Goal: Task Accomplishment & Management: Use online tool/utility

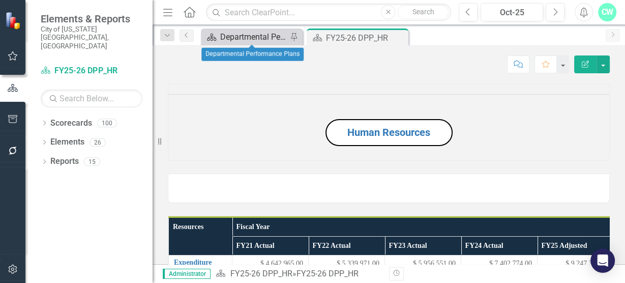
click at [221, 36] on div "Departmental Performance Plans" at bounding box center [253, 37] width 67 height 13
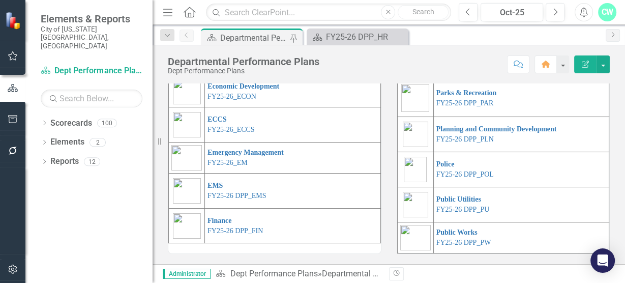
scroll to position [320, 0]
click at [476, 213] on link "FY25-26 DPP_PU" at bounding box center [463, 210] width 53 height 8
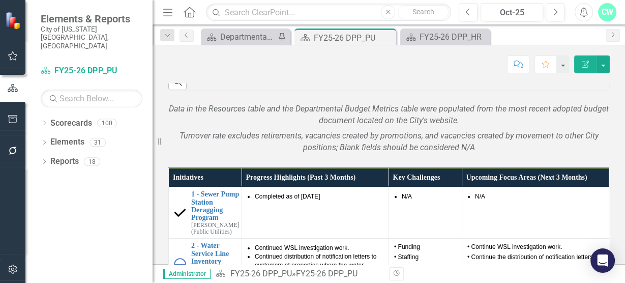
scroll to position [772, 0]
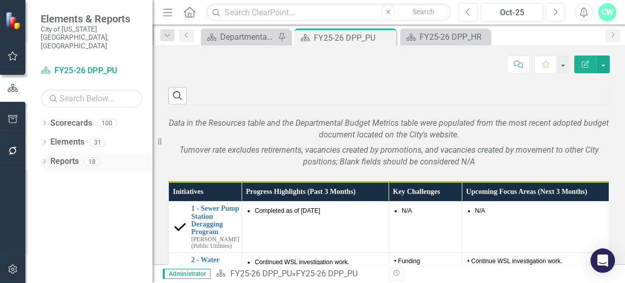
click at [44, 160] on icon "Dropdown" at bounding box center [44, 163] width 7 height 6
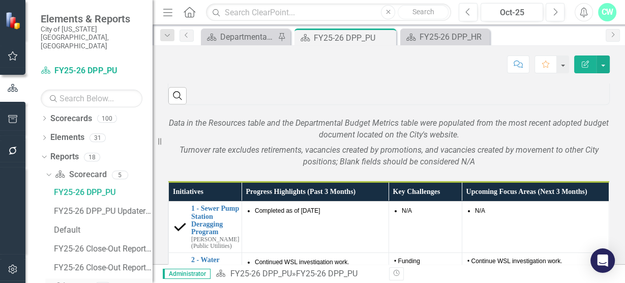
scroll to position [0, 0]
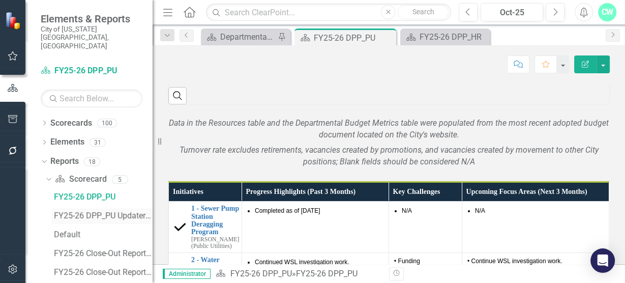
click at [71, 211] on div "FY25-26 DPP_PU Updater View" at bounding box center [103, 215] width 99 height 9
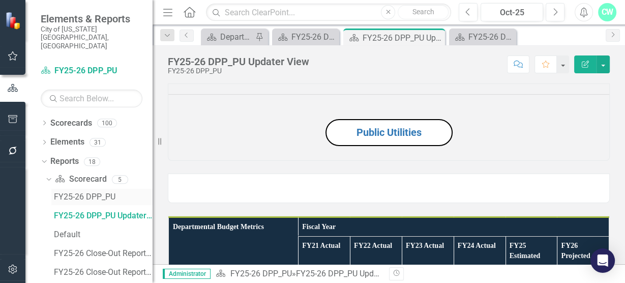
click at [94, 192] on div "FY25-26 DPP_PU" at bounding box center [103, 196] width 99 height 9
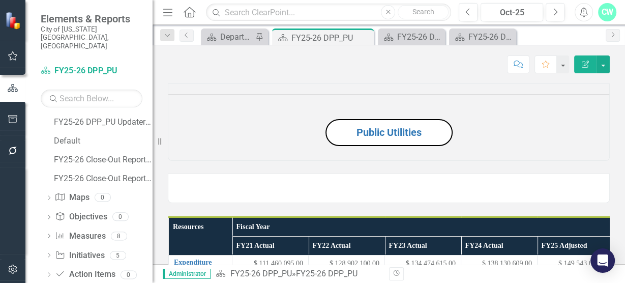
scroll to position [94, 0]
click at [55, 250] on icon "Initiative" at bounding box center [60, 254] width 10 height 8
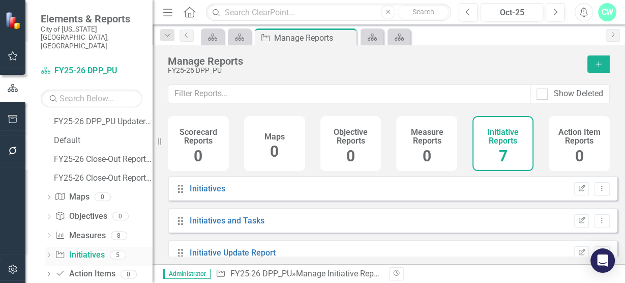
click at [48, 253] on icon "Dropdown" at bounding box center [48, 256] width 7 height 6
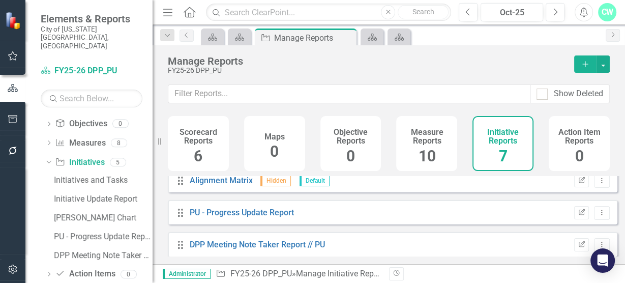
scroll to position [143, 0]
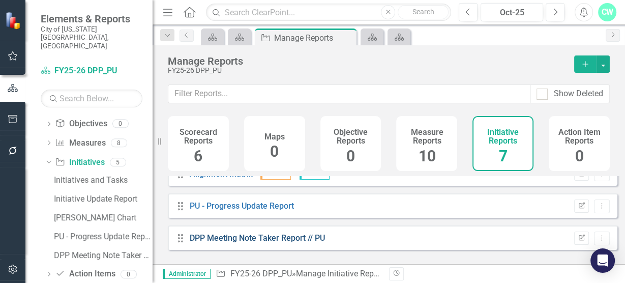
click at [242, 241] on link "DPP Meeting Note Taker Report // PU" at bounding box center [257, 238] width 135 height 10
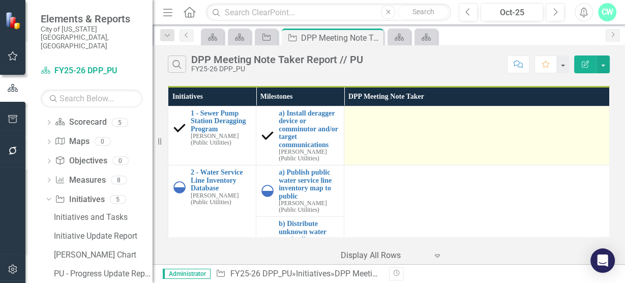
click at [364, 148] on td at bounding box center [477, 135] width 266 height 59
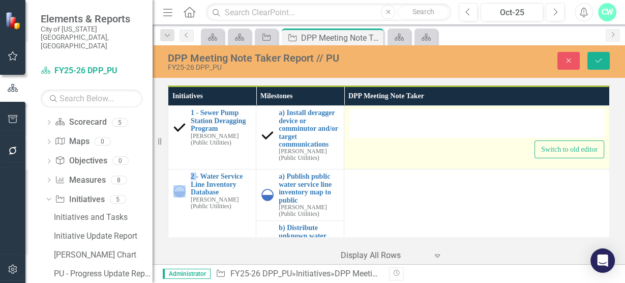
click at [447, 131] on div at bounding box center [477, 123] width 255 height 29
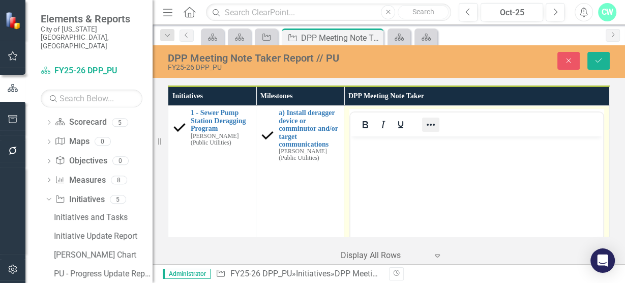
click at [433, 121] on icon "Reveal or hide additional toolbar items" at bounding box center [431, 125] width 12 height 12
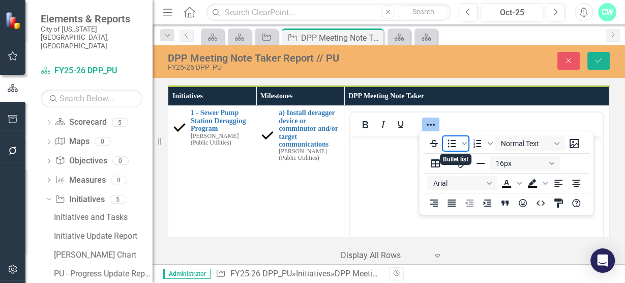
click at [449, 149] on icon "Bullet list" at bounding box center [452, 143] width 12 height 12
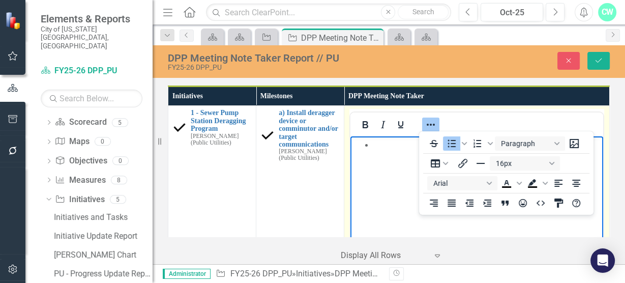
click at [397, 157] on body "Rich Text Area. Press ALT-0 for help." at bounding box center [477, 212] width 253 height 153
click at [433, 125] on icon "Reveal or hide additional toolbar items" at bounding box center [431, 125] width 12 height 12
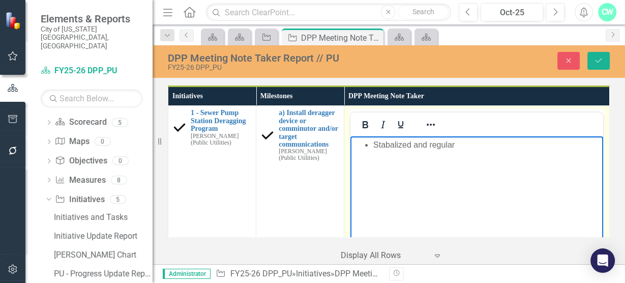
click at [398, 146] on li "Stabalized and regular" at bounding box center [486, 145] width 227 height 12
click at [465, 151] on body "Stabilized and regular" at bounding box center [477, 212] width 253 height 153
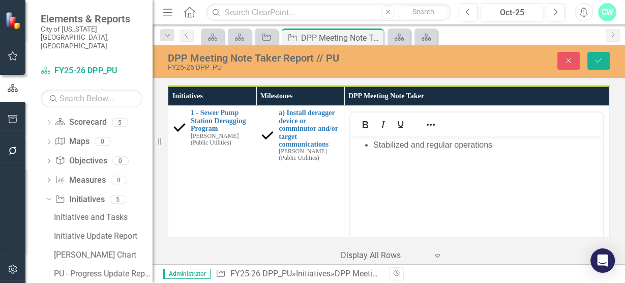
click at [605, 47] on div "DPP Meeting Note Taker Report // PU FY25-26 DPP_PU Close Save" at bounding box center [389, 61] width 473 height 33
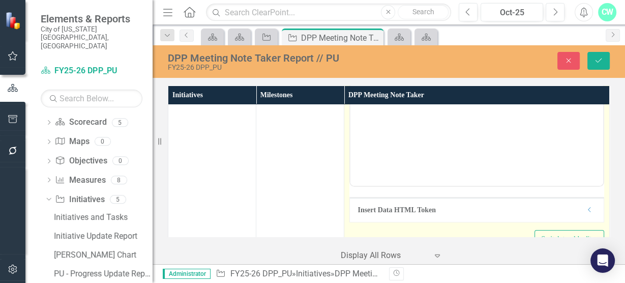
scroll to position [130, 0]
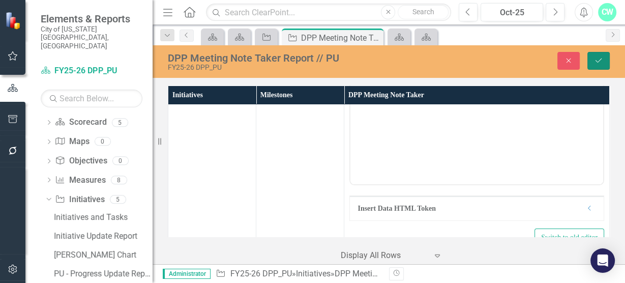
click at [599, 66] on button "Save" at bounding box center [599, 61] width 22 height 18
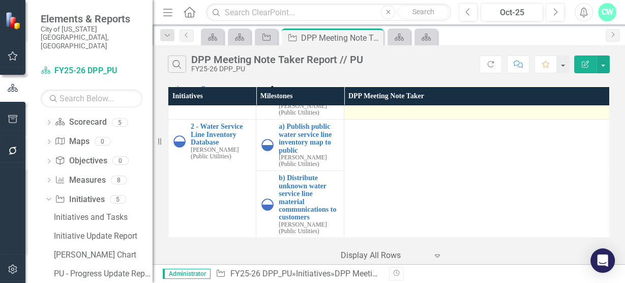
scroll to position [43, 0]
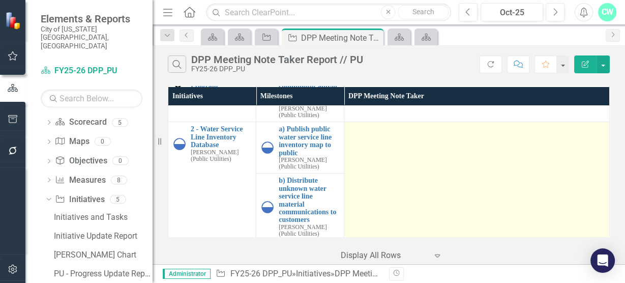
click at [405, 137] on td at bounding box center [477, 203] width 266 height 162
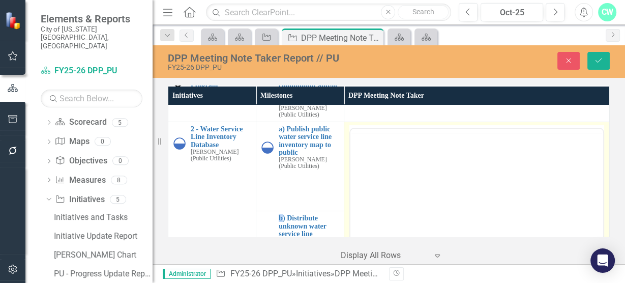
scroll to position [0, 0]
click at [427, 137] on icon "Reveal or hide additional toolbar items" at bounding box center [431, 141] width 12 height 12
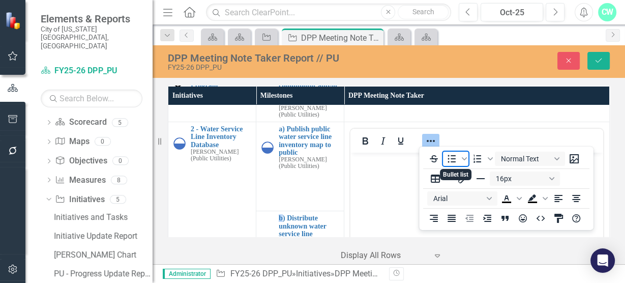
click at [451, 159] on icon "Bullet list" at bounding box center [452, 159] width 8 height 8
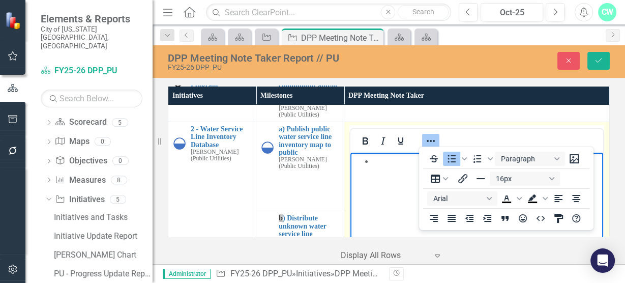
click at [434, 142] on button "Reveal or hide additional toolbar items" at bounding box center [430, 141] width 17 height 14
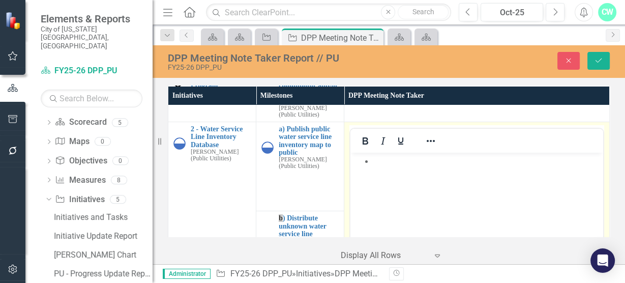
click at [432, 208] on body "Rich Text Area. Press ALT-0 for help." at bounding box center [477, 228] width 253 height 153
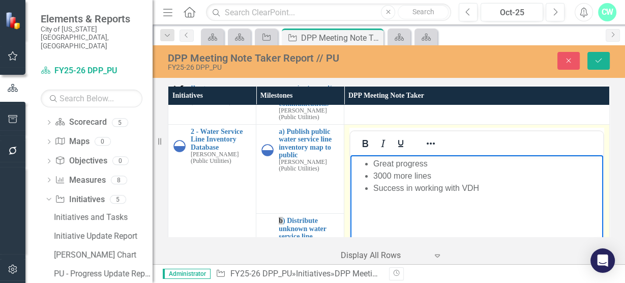
scroll to position [40, 0]
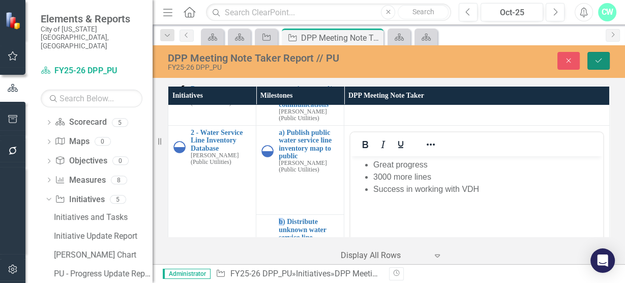
click at [598, 68] on button "Save" at bounding box center [599, 61] width 22 height 18
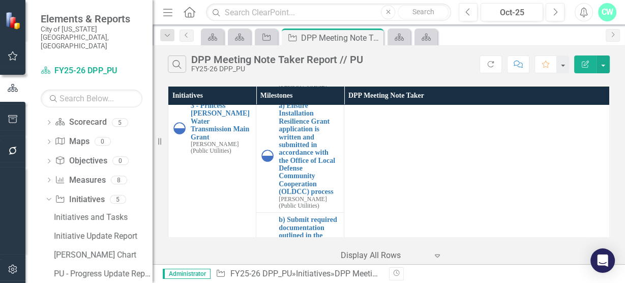
scroll to position [216, 0]
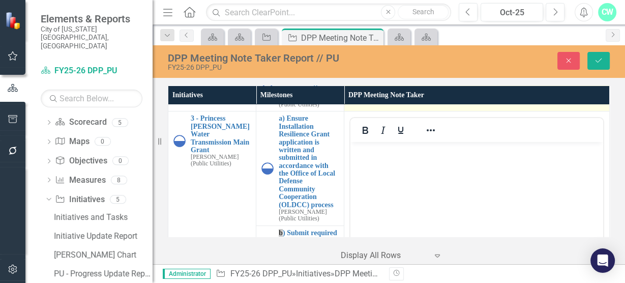
scroll to position [0, 0]
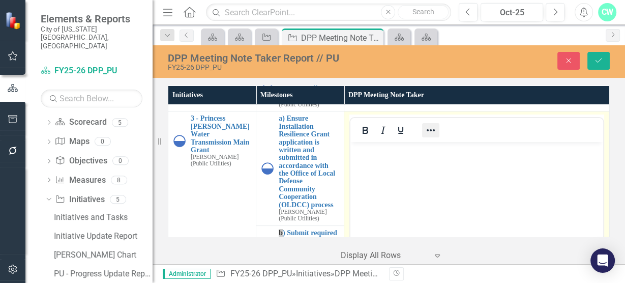
click at [422, 131] on button "Reveal or hide additional toolbar items" at bounding box center [430, 130] width 17 height 14
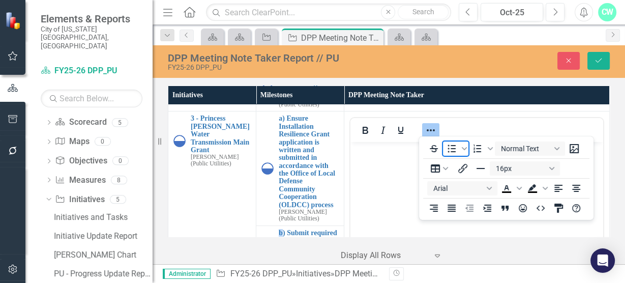
click at [448, 153] on icon "Bullet list" at bounding box center [452, 148] width 12 height 12
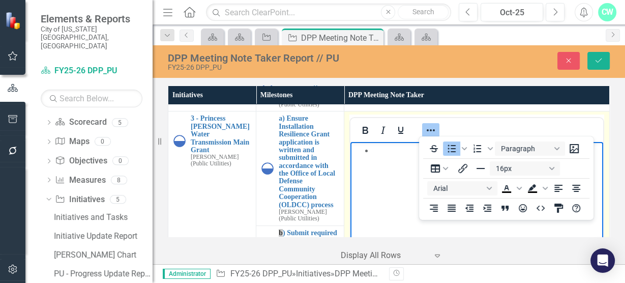
click at [428, 126] on icon "Reveal or hide additional toolbar items" at bounding box center [431, 130] width 12 height 12
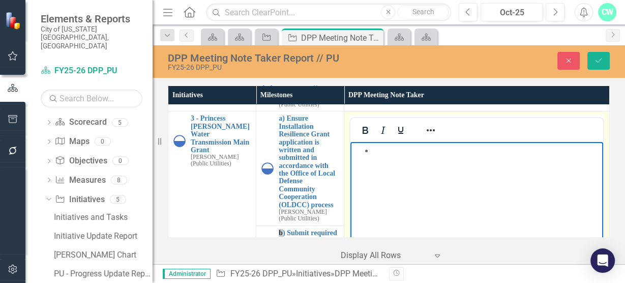
click at [433, 185] on body "Rich Text Area. Press ALT-0 for help." at bounding box center [477, 218] width 253 height 153
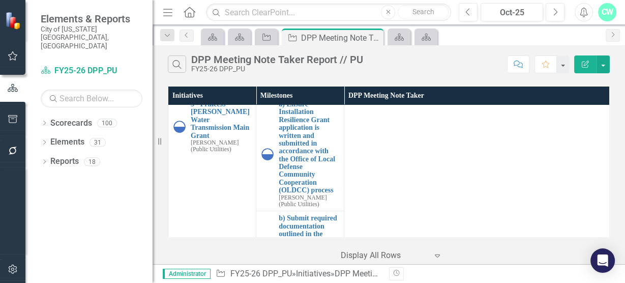
scroll to position [231, 0]
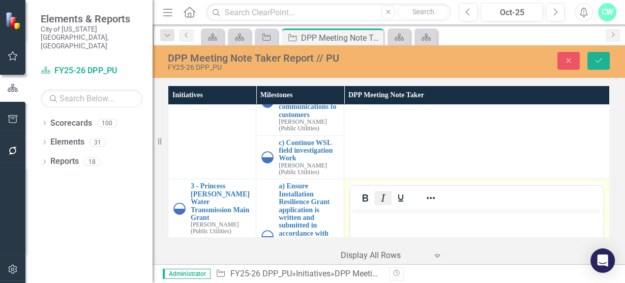
scroll to position [150, 0]
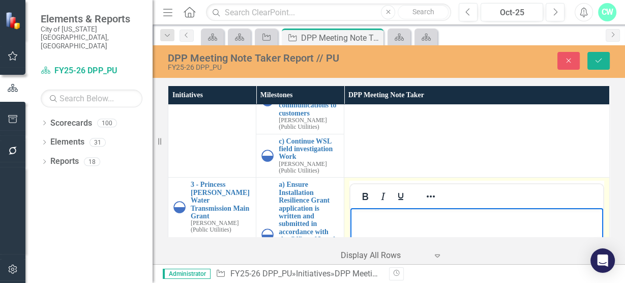
click at [385, 228] on body "Rich Text Area. Press ALT-0 for help." at bounding box center [477, 284] width 253 height 153
click at [427, 195] on icon "Reveal or hide additional toolbar items" at bounding box center [431, 196] width 8 height 2
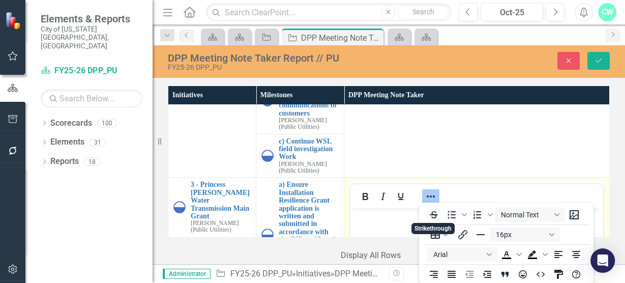
scroll to position [2, 0]
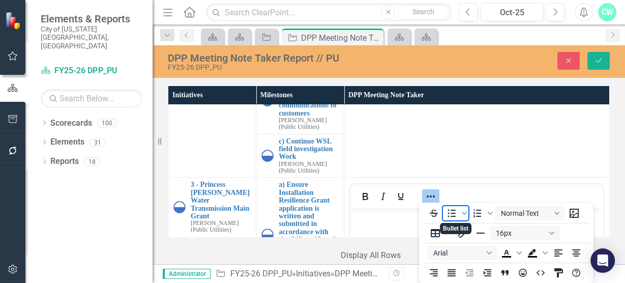
click at [454, 215] on icon "Bullet list" at bounding box center [452, 213] width 8 height 8
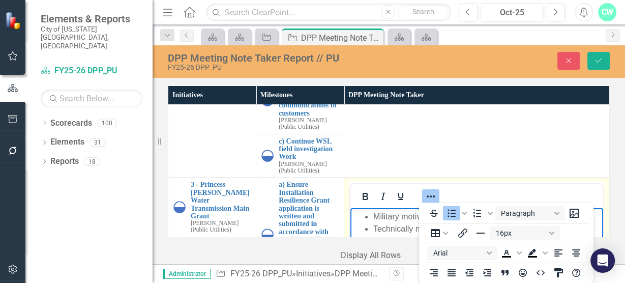
click at [425, 199] on icon "Reveal or hide additional toolbar items" at bounding box center [431, 196] width 12 height 12
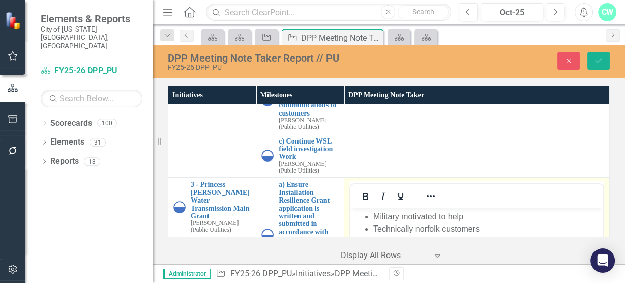
click at [426, 229] on li "Technically norfolk customers" at bounding box center [486, 229] width 227 height 12
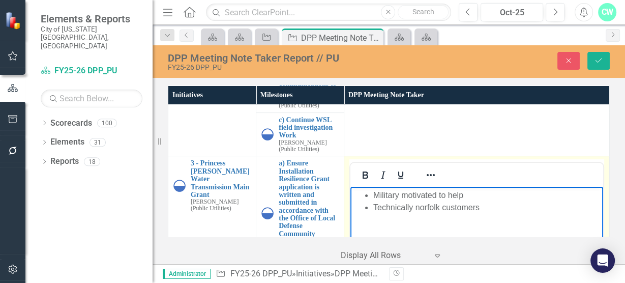
scroll to position [171, 0]
click at [481, 212] on li "Technically norfolk customers" at bounding box center [486, 207] width 227 height 12
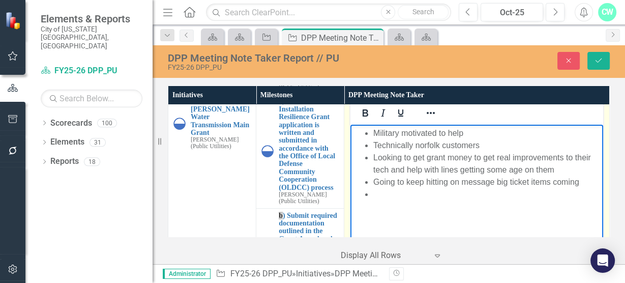
scroll to position [233, 0]
click at [507, 201] on body "Military motivated to help Technically norfolk customers Looking to get grant m…" at bounding box center [477, 201] width 253 height 153
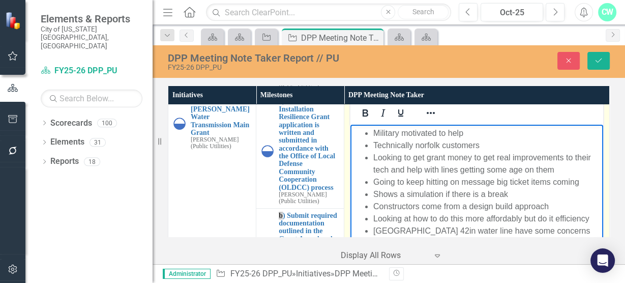
scroll to position [242, 0]
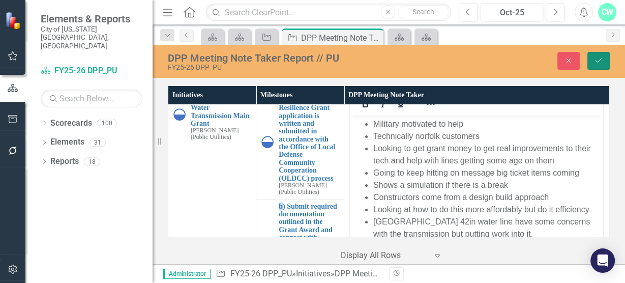
click at [597, 66] on button "Save" at bounding box center [599, 61] width 22 height 18
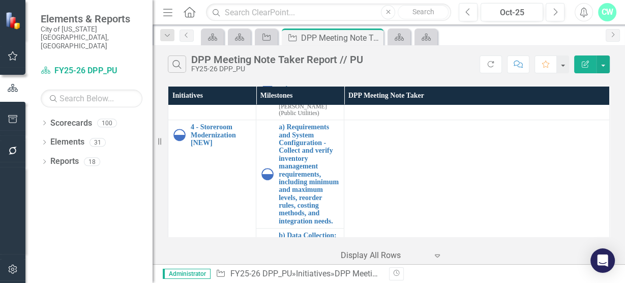
scroll to position [643, 0]
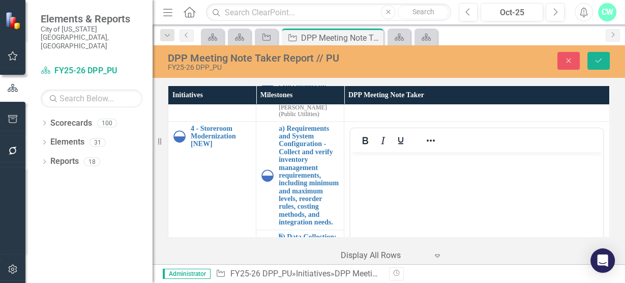
scroll to position [0, 0]
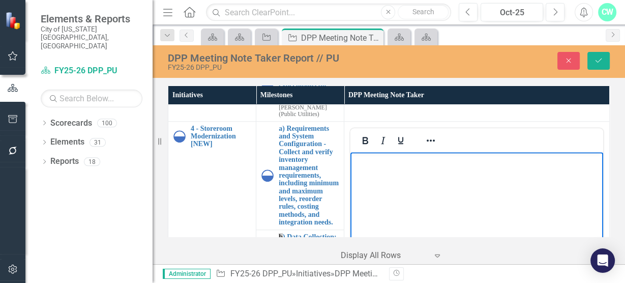
click at [397, 194] on body "Rich Text Area. Press ALT-0 for help." at bounding box center [477, 228] width 253 height 153
click at [431, 147] on icon "Reveal or hide additional toolbar items" at bounding box center [431, 140] width 12 height 12
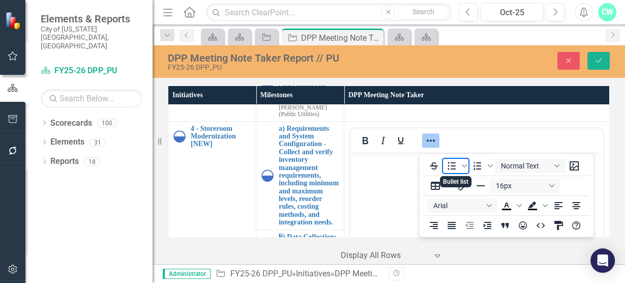
click at [453, 170] on icon "Bullet list" at bounding box center [452, 166] width 12 height 12
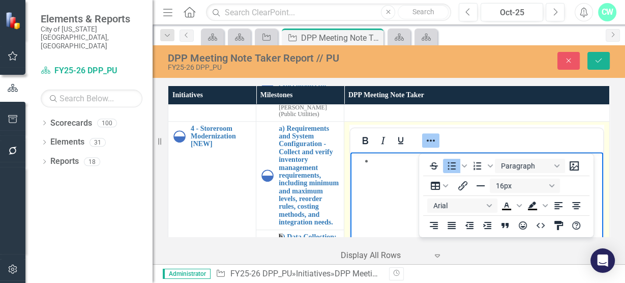
drag, startPoint x: 423, startPoint y: 142, endPoint x: 411, endPoint y: 150, distance: 14.6
click at [418, 145] on div at bounding box center [431, 140] width 30 height 20
click at [427, 144] on icon "Reveal or hide additional toolbar items" at bounding box center [431, 140] width 12 height 12
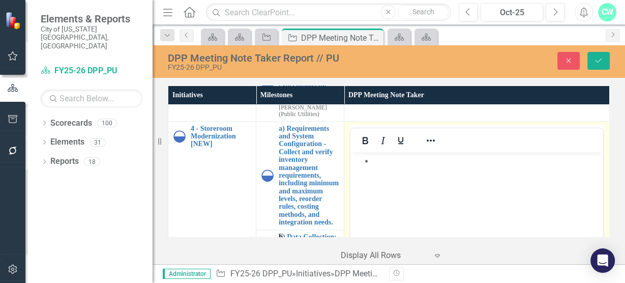
click at [417, 176] on body "Rich Text Area. Press ALT-0 for help." at bounding box center [477, 228] width 253 height 153
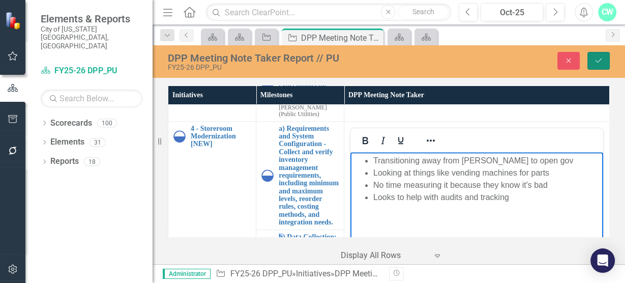
click at [603, 64] on button "Save" at bounding box center [599, 61] width 22 height 18
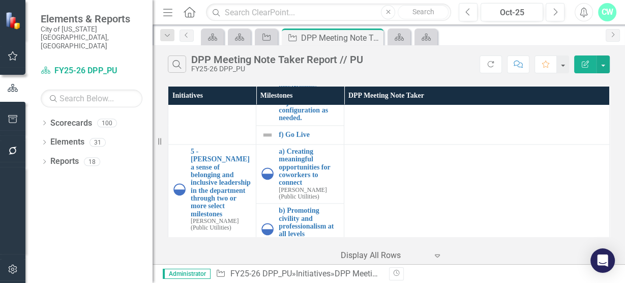
scroll to position [1110, 0]
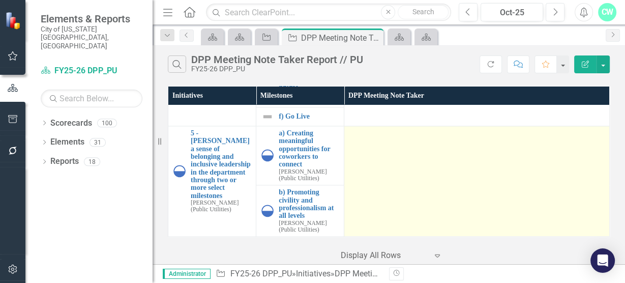
click at [474, 189] on td at bounding box center [477, 181] width 266 height 110
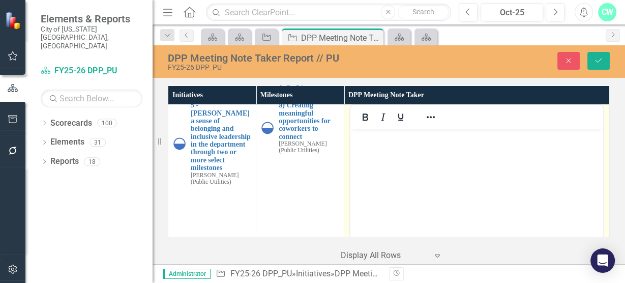
scroll to position [0, 0]
click at [476, 160] on body "Rich Text Area. Press ALT-0 for help." at bounding box center [477, 205] width 253 height 153
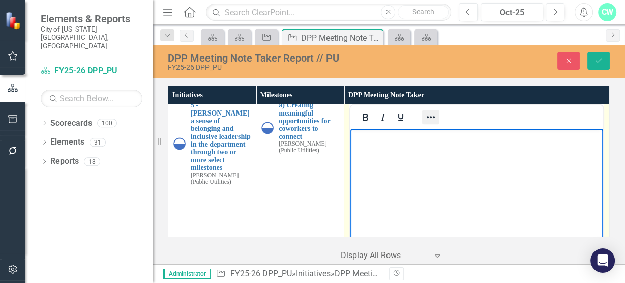
click at [432, 123] on icon "Reveal or hide additional toolbar items" at bounding box center [431, 117] width 12 height 12
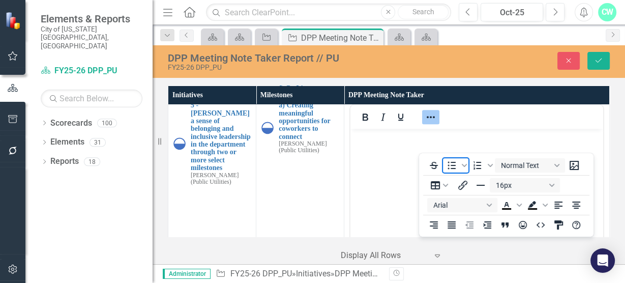
click at [455, 168] on icon "Bullet list" at bounding box center [452, 165] width 12 height 12
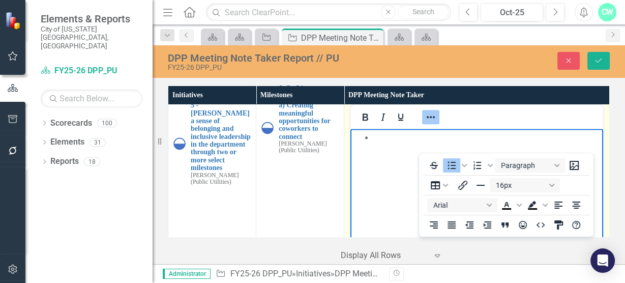
click at [430, 123] on icon "Reveal or hide additional toolbar items" at bounding box center [431, 117] width 12 height 12
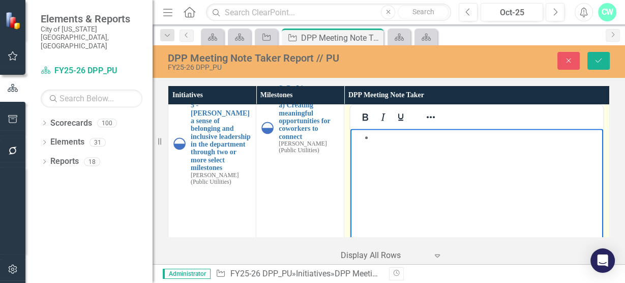
click at [428, 148] on body "Rich Text Area. Press ALT-0 for help." at bounding box center [477, 205] width 253 height 153
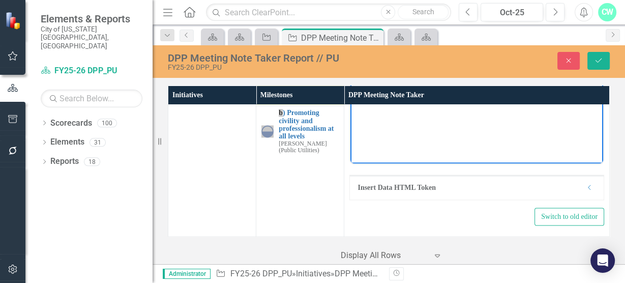
scroll to position [1280, 0]
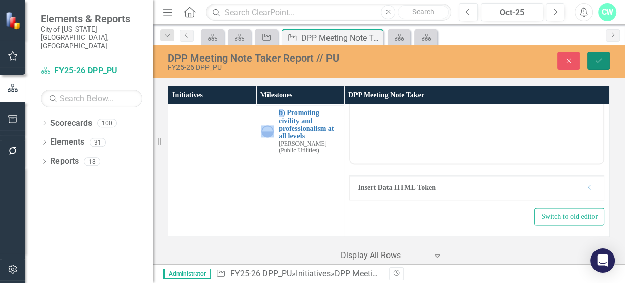
click at [591, 60] on button "Save" at bounding box center [599, 61] width 22 height 18
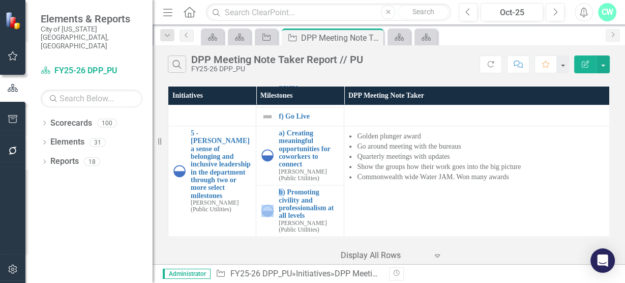
scroll to position [0, 0]
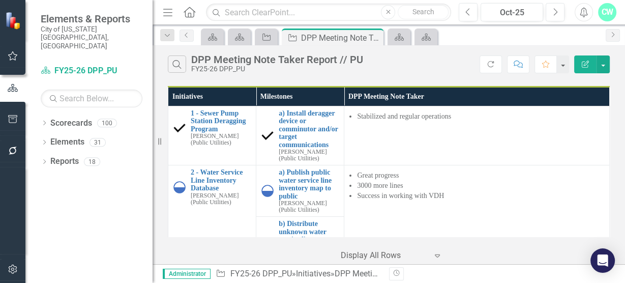
click at [591, 60] on button "Edit Report" at bounding box center [585, 64] width 22 height 18
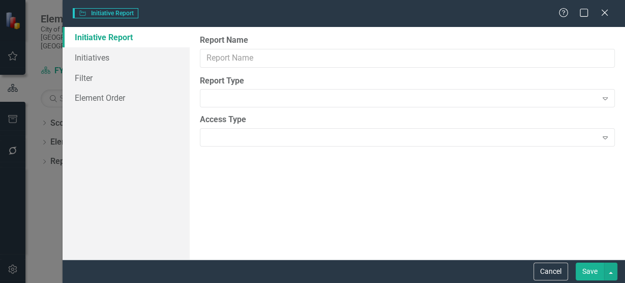
type input "DPP Meeting Note Taker Report // PU"
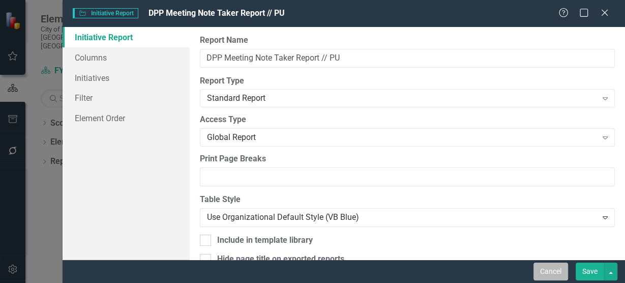
click at [549, 266] on button "Cancel" at bounding box center [551, 272] width 35 height 18
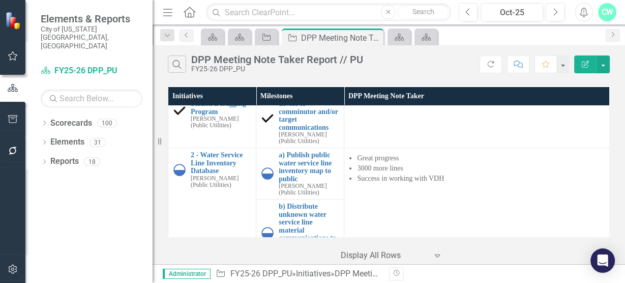
scroll to position [17, 0]
